Goal: Task Accomplishment & Management: Use online tool/utility

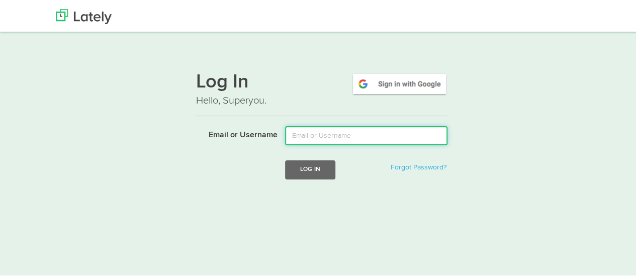
click at [332, 136] on input "Email or Username" at bounding box center [366, 134] width 162 height 19
type input "[EMAIL_ADDRESS][DOMAIN_NAME]"
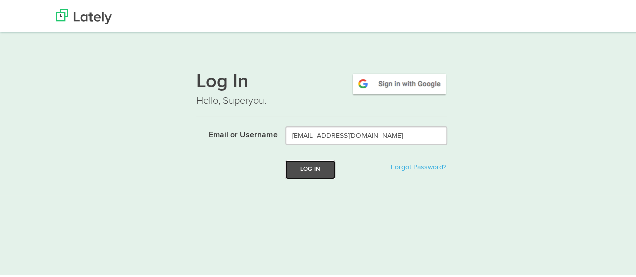
click at [314, 167] on button "Log In" at bounding box center [310, 168] width 50 height 19
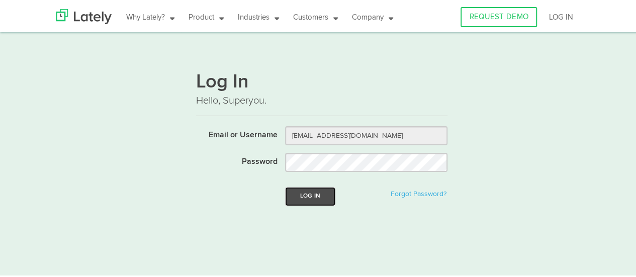
click at [309, 194] on button "Log In" at bounding box center [310, 194] width 50 height 19
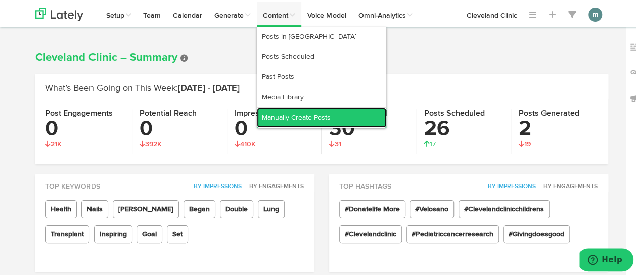
click at [277, 113] on link "Manually Create Posts" at bounding box center [321, 116] width 129 height 20
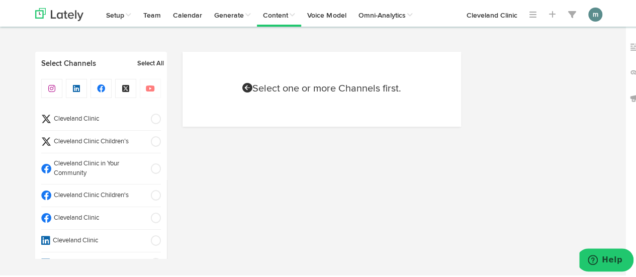
click at [113, 215] on span "Cleveland Clinic" at bounding box center [97, 217] width 93 height 10
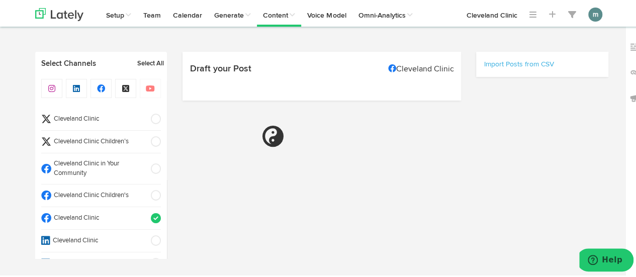
select select "9"
select select "38"
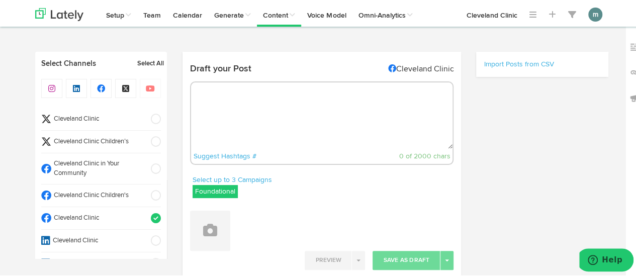
click at [259, 104] on textarea at bounding box center [322, 114] width 262 height 66
paste textarea "Like all cruciferous veggies, bok choy is packed with healthy goodness. It prov…"
type textarea "Like all cruciferous veggies, bok choy is packed with healthy goodness. It prov…"
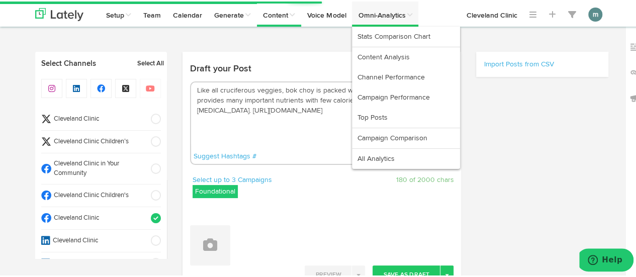
select select "11"
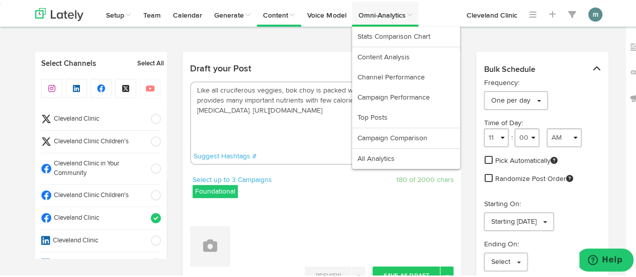
type textarea "Like all cruciferous veggies, bok choy is packed with healthy goodness. It prov…"
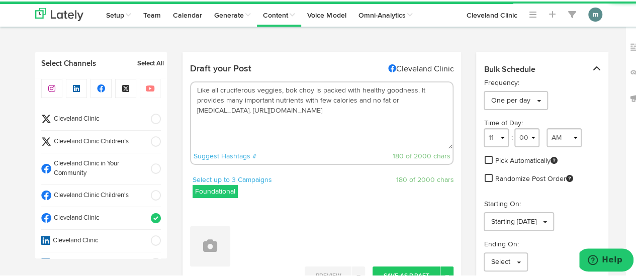
scroll to position [101, 0]
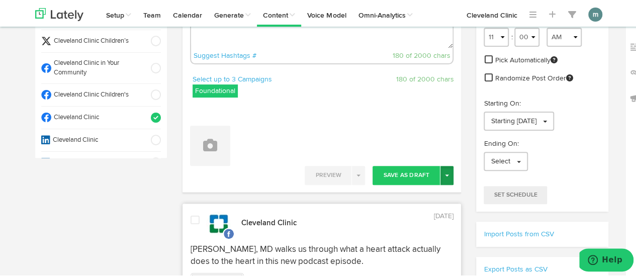
click at [442, 174] on button "Toggle Dropdown" at bounding box center [446, 173] width 13 height 19
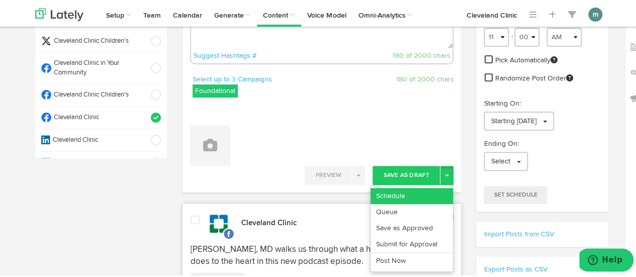
click at [434, 187] on link "Schedule" at bounding box center [411, 194] width 82 height 16
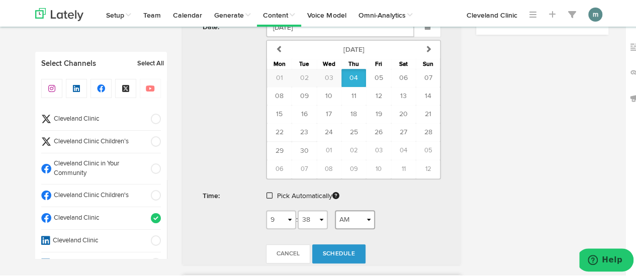
scroll to position [352, 0]
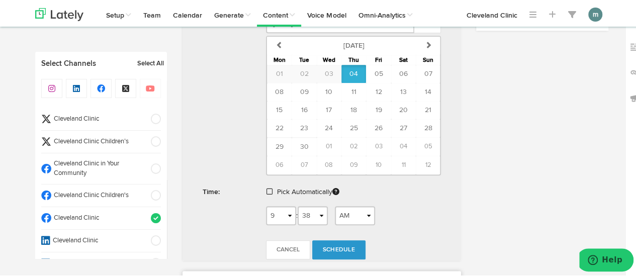
click at [266, 187] on span at bounding box center [269, 189] width 6 height 7
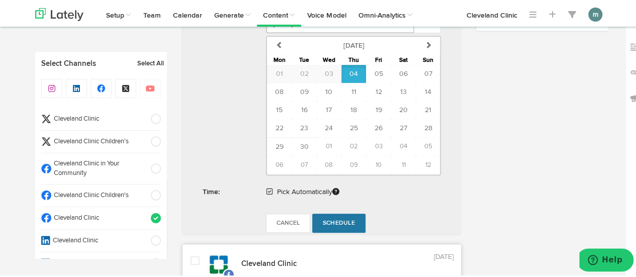
click at [336, 220] on span "Schedule" at bounding box center [339, 222] width 32 height 6
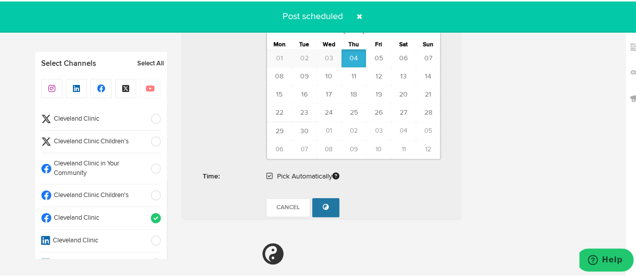
radio input "true"
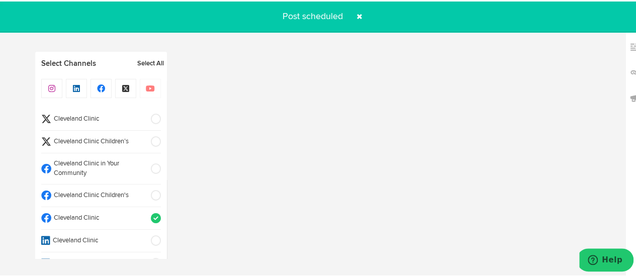
select select "11"
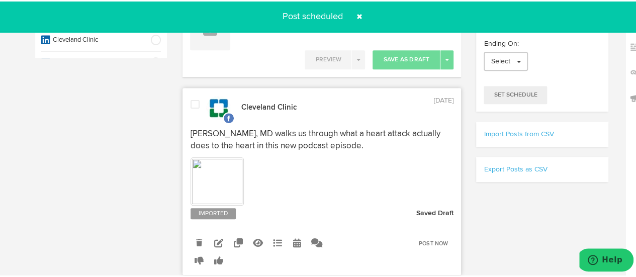
scroll to position [50, 0]
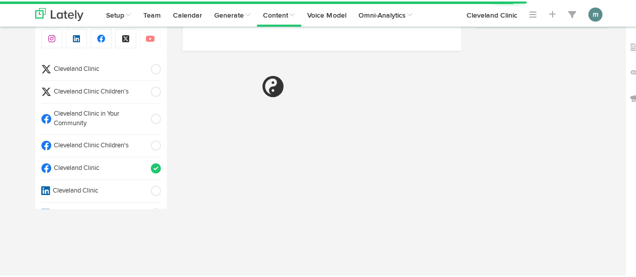
select select "9"
select select "39"
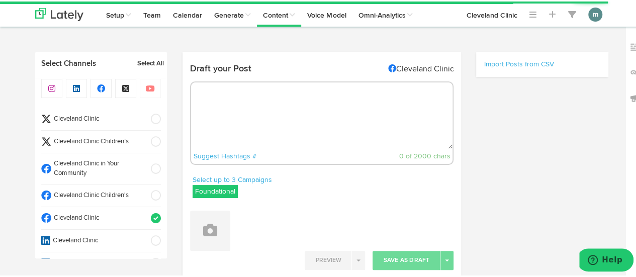
click at [278, 114] on textarea at bounding box center [322, 114] width 262 height 66
paste textarea "Is 75 Hard worth trying? We break it down with our sports performance psycholog…"
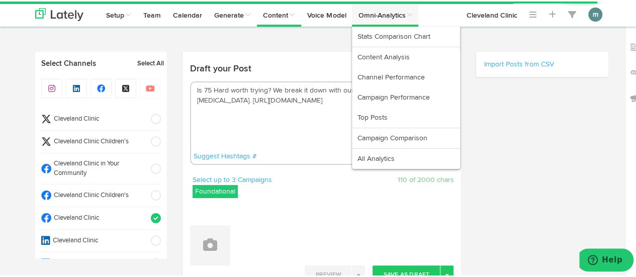
type textarea "Is 75 Hard worth trying? We break it down with our sports performance psycholog…"
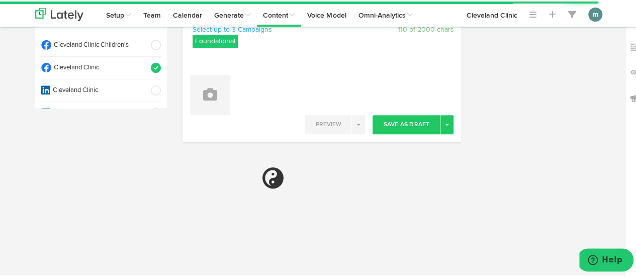
scroll to position [151, 0]
select select "11"
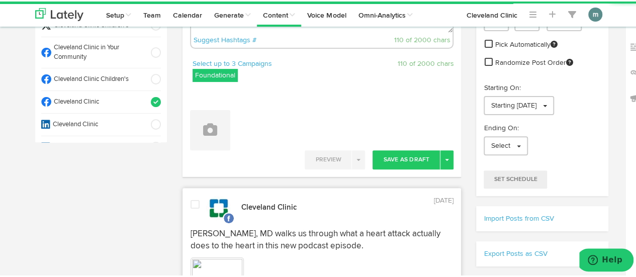
scroll to position [101, 0]
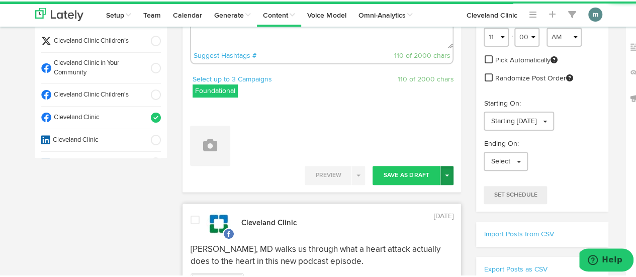
click at [440, 177] on button "Toggle Dropdown" at bounding box center [446, 173] width 13 height 19
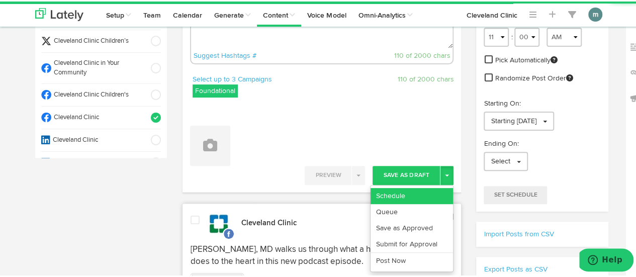
click at [428, 186] on link "Schedule" at bounding box center [411, 194] width 82 height 16
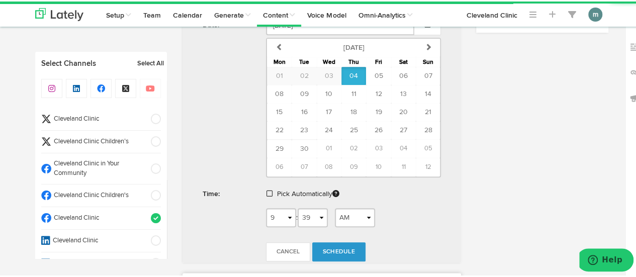
scroll to position [352, 0]
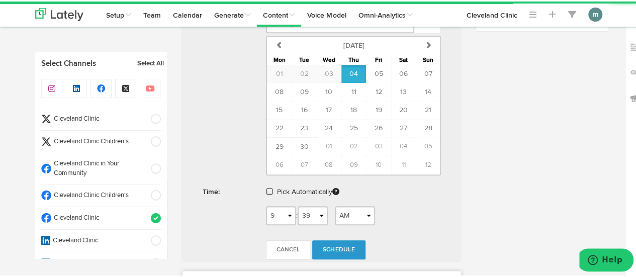
click at [266, 187] on span at bounding box center [269, 189] width 6 height 7
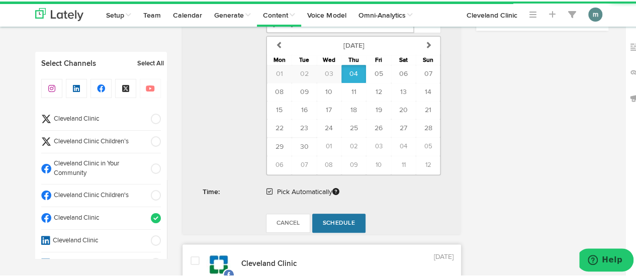
click at [334, 219] on span "Schedule" at bounding box center [339, 222] width 32 height 6
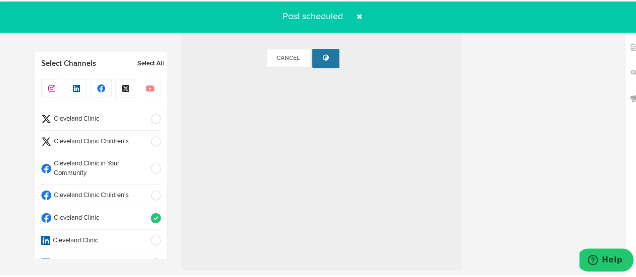
radio input "true"
select select "11"
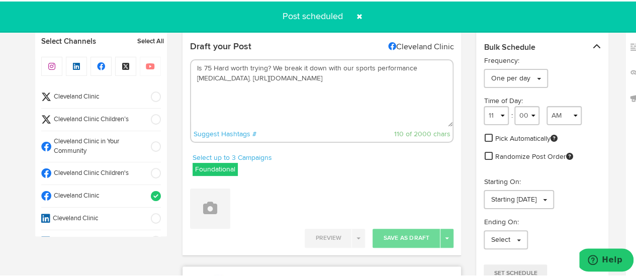
scroll to position [0, 0]
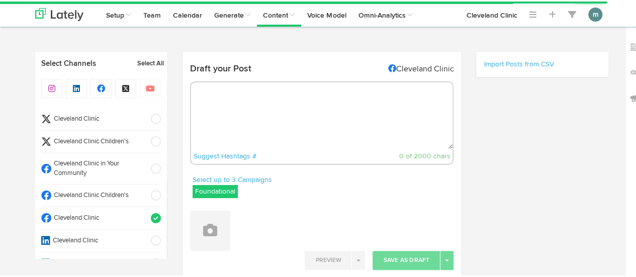
select select "9"
select select "39"
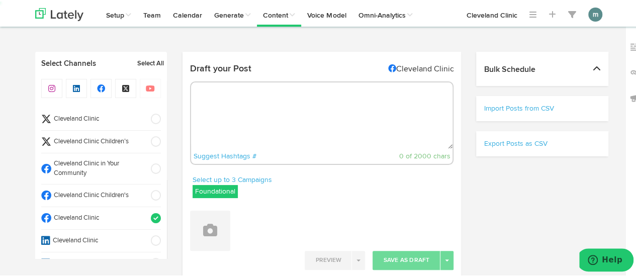
select select "11"
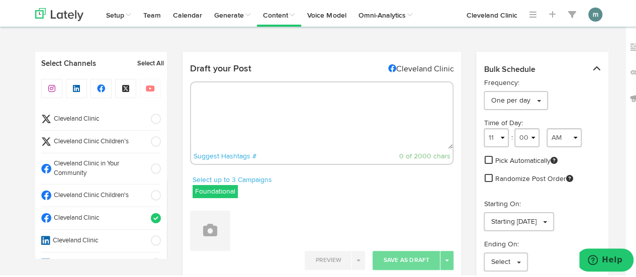
click at [263, 102] on textarea at bounding box center [322, 114] width 262 height 66
paste textarea "Using a neti pot may look silly, but these teapot-like contraptions can do wond…"
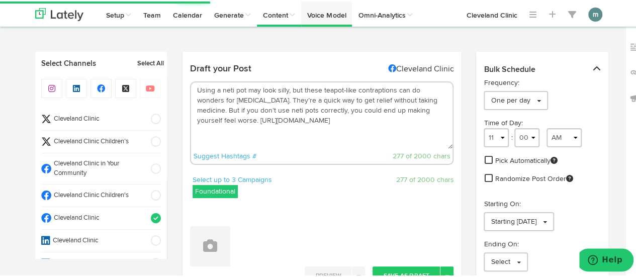
type textarea "Using a neti pot may look silly, but these teapot-like contraptions can do wond…"
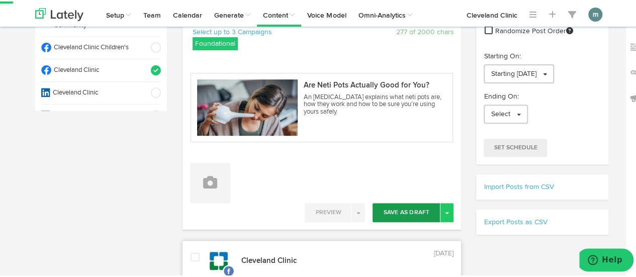
scroll to position [151, 0]
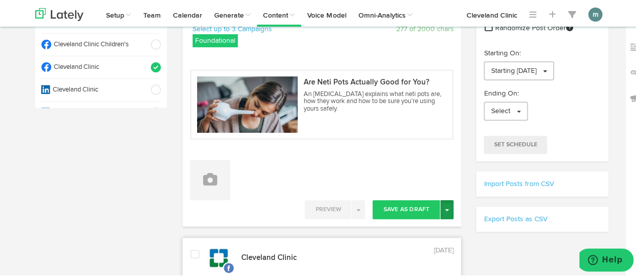
click at [447, 209] on button "Toggle Dropdown" at bounding box center [446, 208] width 13 height 19
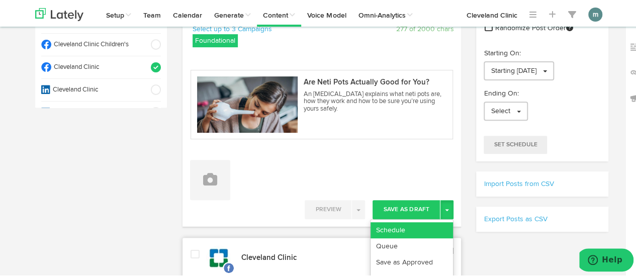
click at [424, 228] on link "Schedule" at bounding box center [411, 229] width 82 height 16
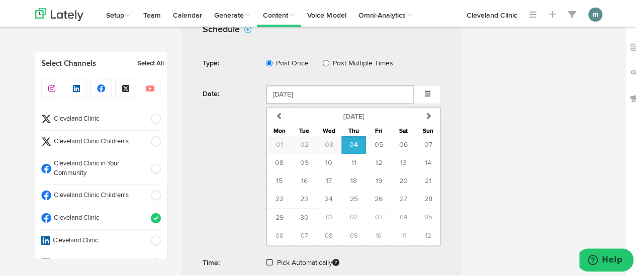
scroll to position [402, 0]
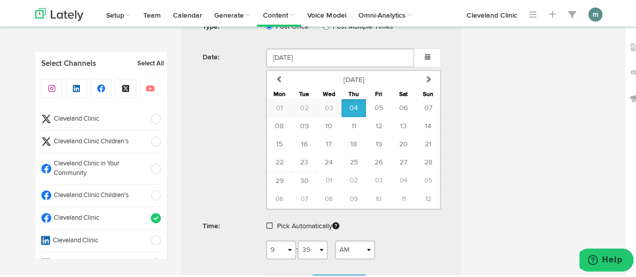
click at [266, 222] on span at bounding box center [269, 224] width 6 height 7
click at [335, 253] on span "Schedule" at bounding box center [339, 256] width 32 height 6
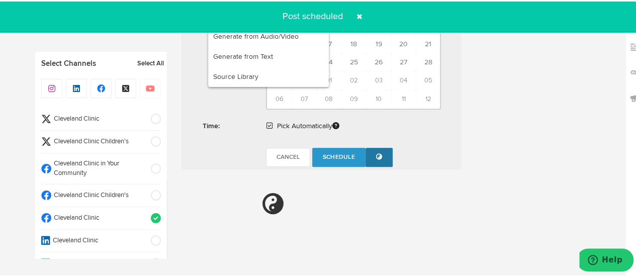
radio input "true"
select select "11"
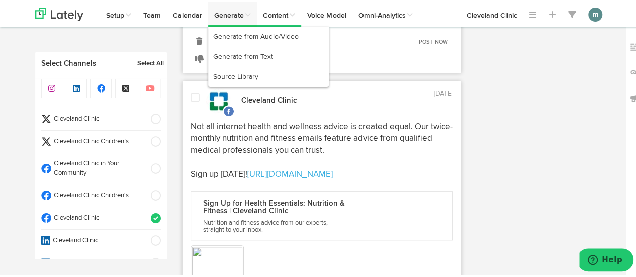
scroll to position [603, 0]
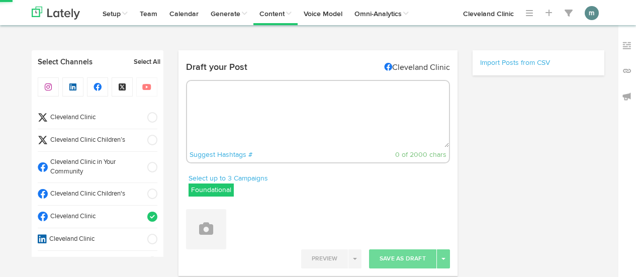
select select "9"
select select "40"
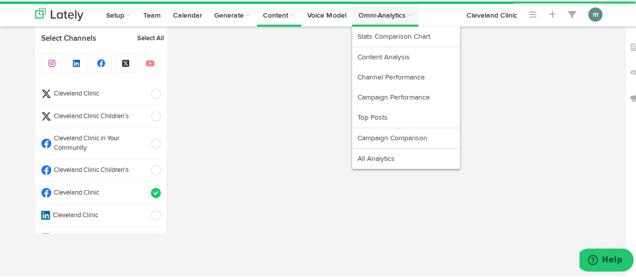
select select "11"
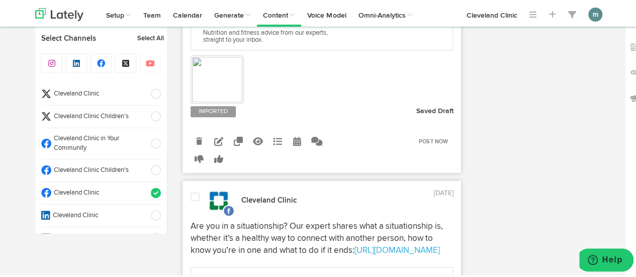
click at [91, 188] on span "Cleveland Clinic" at bounding box center [97, 192] width 93 height 10
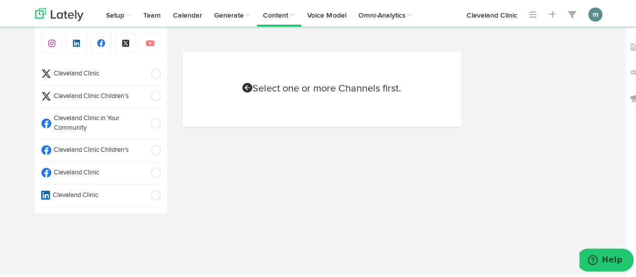
click at [116, 68] on span "Cleveland Clinic" at bounding box center [97, 73] width 93 height 10
select select "11"
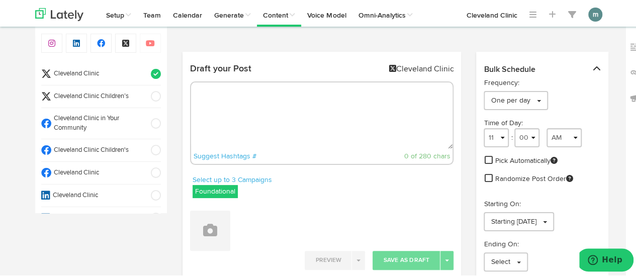
radio input "true"
select select "9"
select select "40"
click at [223, 96] on textarea at bounding box center [322, 114] width 262 height 66
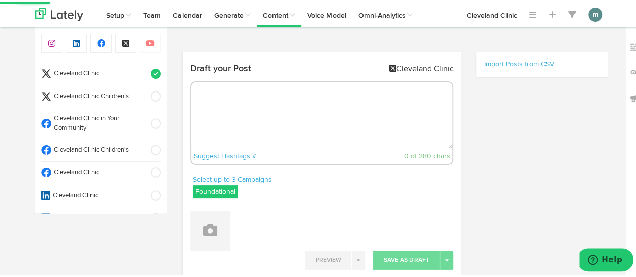
paste textarea "Like all cruciferous veggies, bok choy is packed with healthy goodness. It prov…"
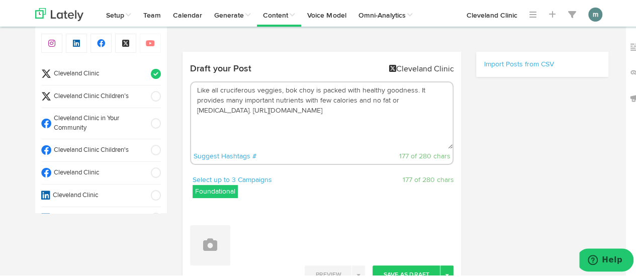
scroll to position [50, 0]
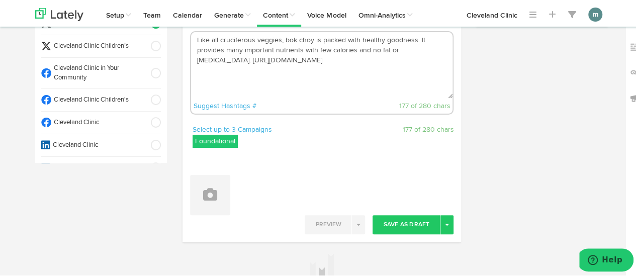
type textarea "Like all cruciferous veggies, bok choy is packed with healthy goodness. It prov…"
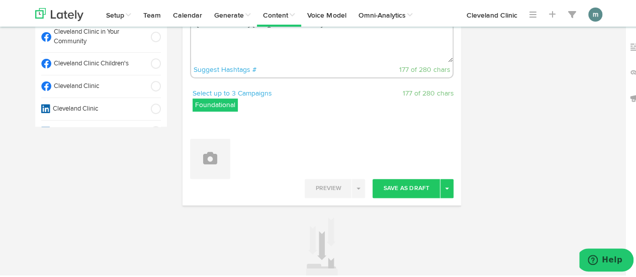
scroll to position [101, 0]
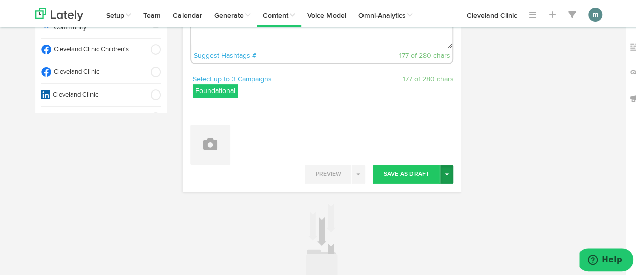
click at [445, 174] on button "Toggle Dropdown" at bounding box center [446, 172] width 13 height 19
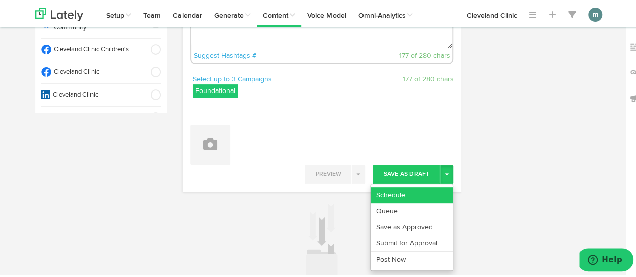
click at [425, 188] on link "Schedule" at bounding box center [411, 193] width 82 height 16
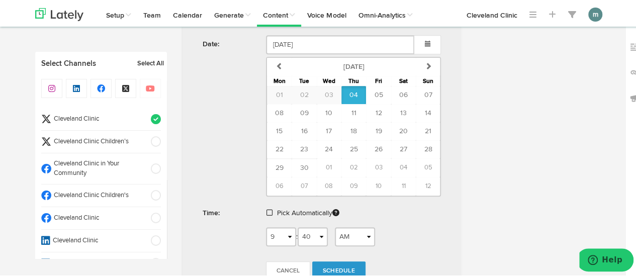
scroll to position [352, 0]
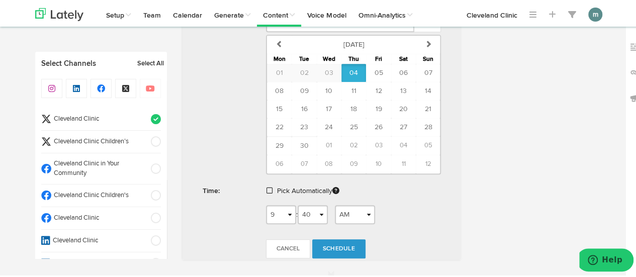
click at [268, 188] on link at bounding box center [270, 189] width 8 height 7
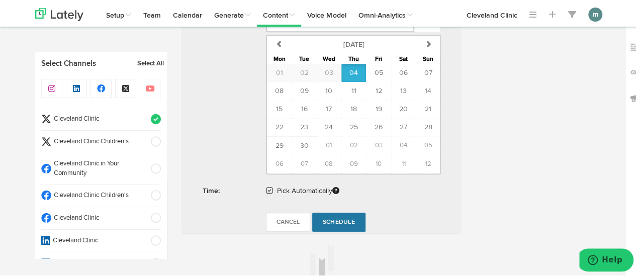
click at [333, 218] on span "Schedule" at bounding box center [339, 221] width 32 height 6
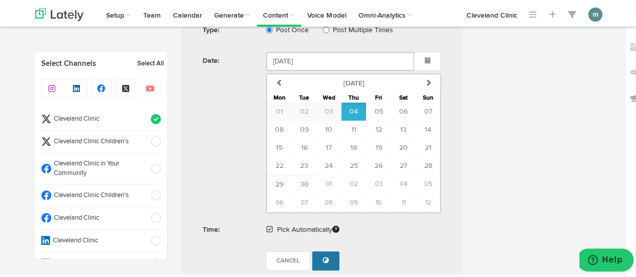
scroll to position [402, 0]
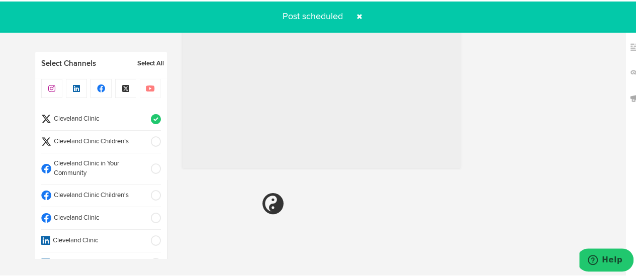
radio input "true"
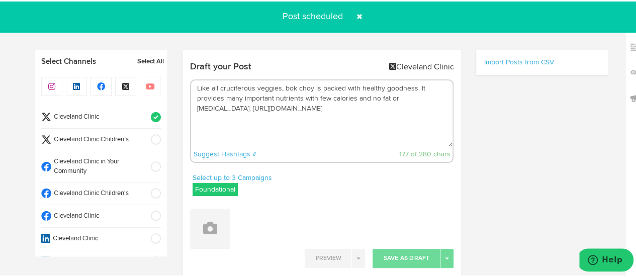
scroll to position [0, 0]
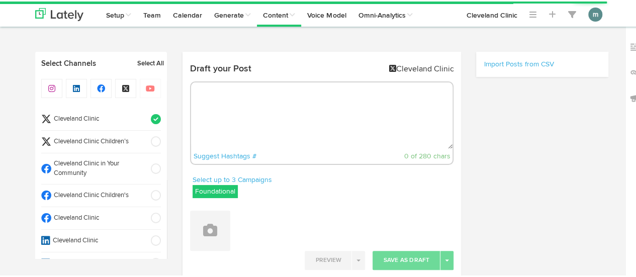
select select "9"
select select "41"
click at [275, 104] on textarea at bounding box center [322, 114] width 262 height 66
paste textarea "Is 75 Hard worth trying? We break it down with our sports performance [MEDICAL_…"
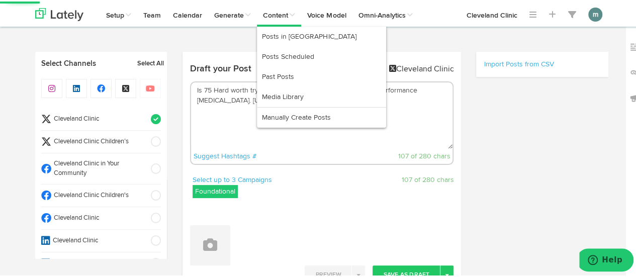
type textarea "Is 75 Hard worth trying? We break it down with our sports performance [MEDICAL_…"
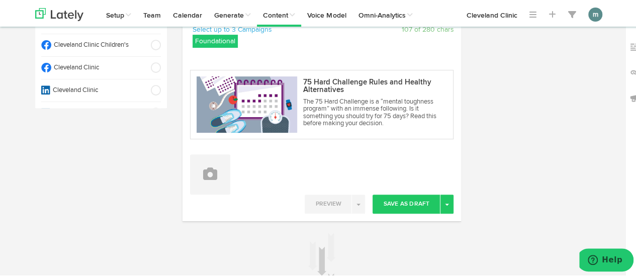
scroll to position [151, 0]
click at [446, 205] on button "Toggle Dropdown" at bounding box center [446, 201] width 13 height 19
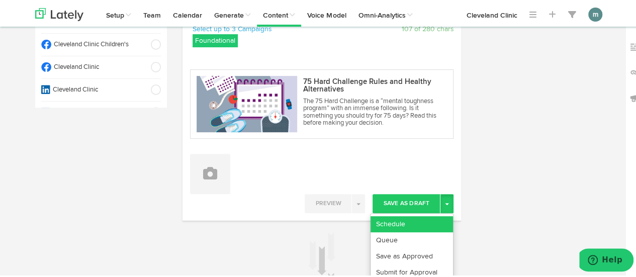
click at [427, 220] on link "Schedule" at bounding box center [411, 223] width 82 height 16
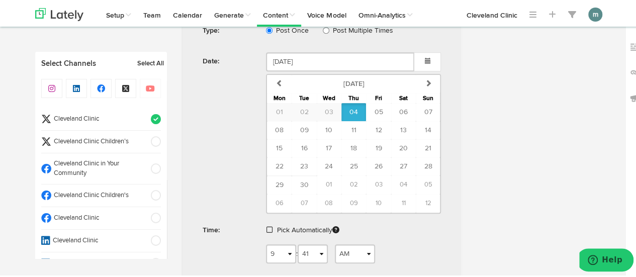
scroll to position [402, 0]
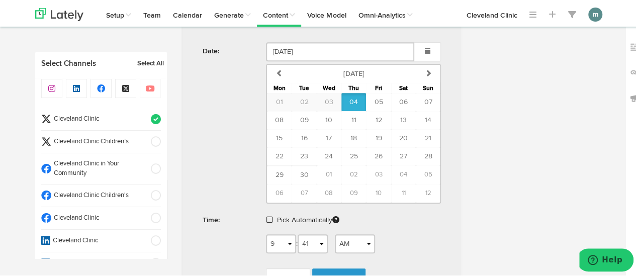
click at [266, 215] on span at bounding box center [269, 218] width 6 height 7
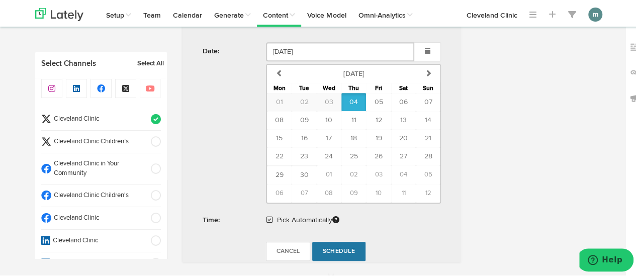
click at [333, 247] on span "Schedule" at bounding box center [339, 250] width 32 height 6
radio input "true"
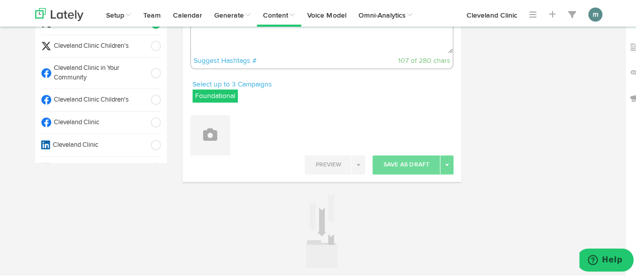
scroll to position [48, 0]
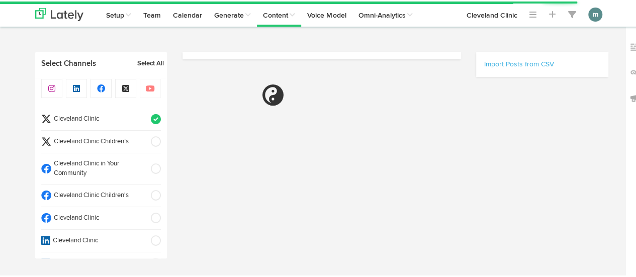
scroll to position [48, 0]
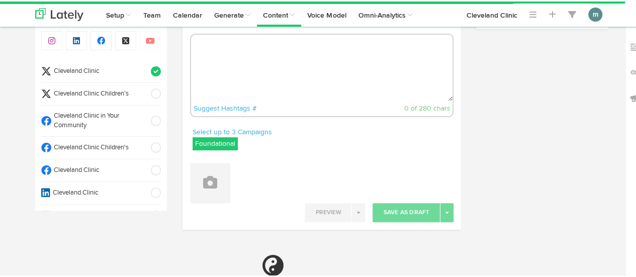
radio input "true"
select select "9"
select select "41"
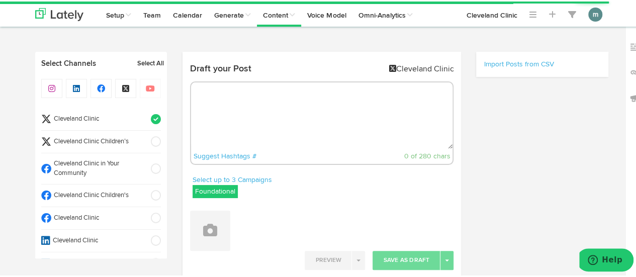
click at [262, 125] on textarea at bounding box center [322, 114] width 262 height 66
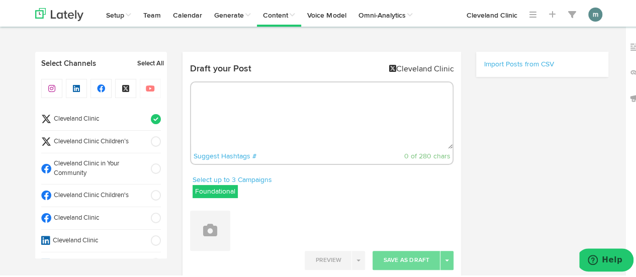
paste textarea "Using a neti pot may look silly, but these teapot-like contraptions can do wond…"
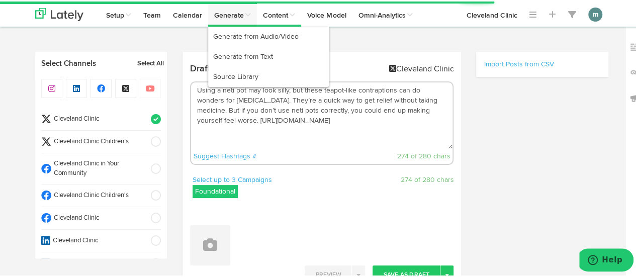
type textarea "Using a neti pot may look silly, but these teapot-like contraptions can do wond…"
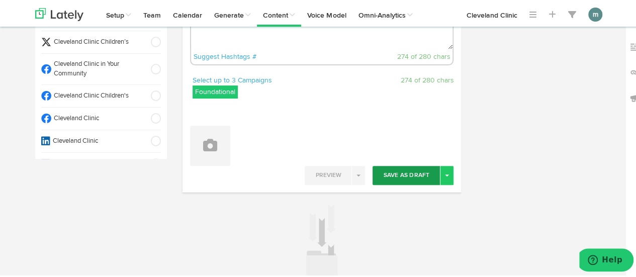
scroll to position [101, 0]
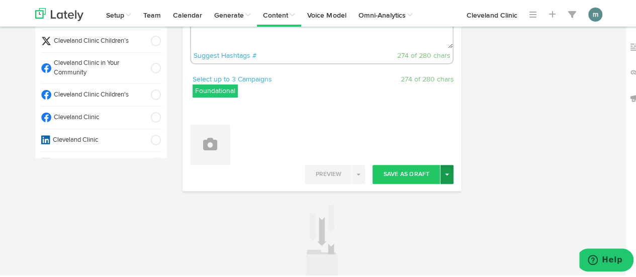
click at [446, 177] on button "Toggle Dropdown" at bounding box center [446, 172] width 13 height 19
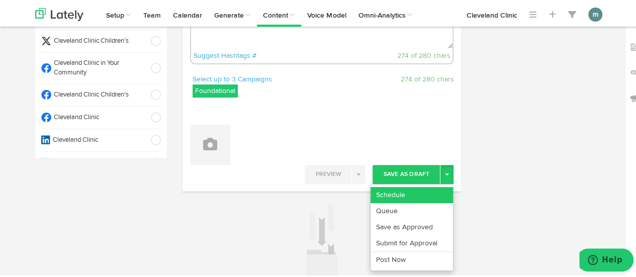
click at [437, 188] on link "Schedule" at bounding box center [411, 193] width 82 height 16
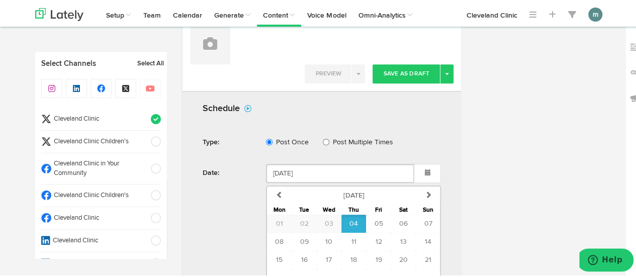
scroll to position [352, 0]
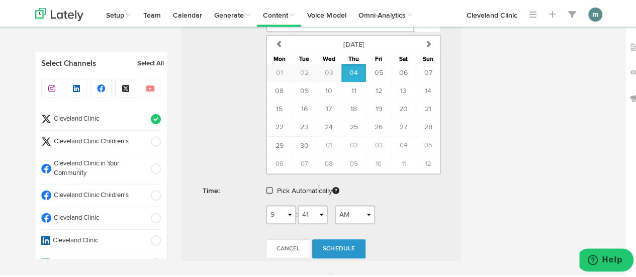
click at [261, 186] on div "Pick Automatically" at bounding box center [353, 191] width 190 height 23
click at [266, 185] on span at bounding box center [269, 188] width 6 height 7
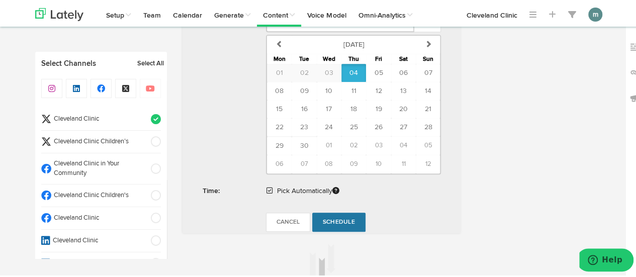
click at [332, 219] on span "Schedule" at bounding box center [339, 221] width 32 height 6
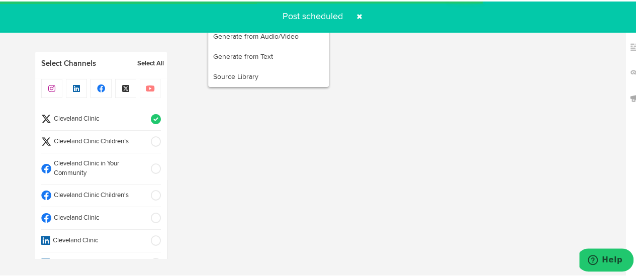
radio input "true"
